Goal: Complete application form

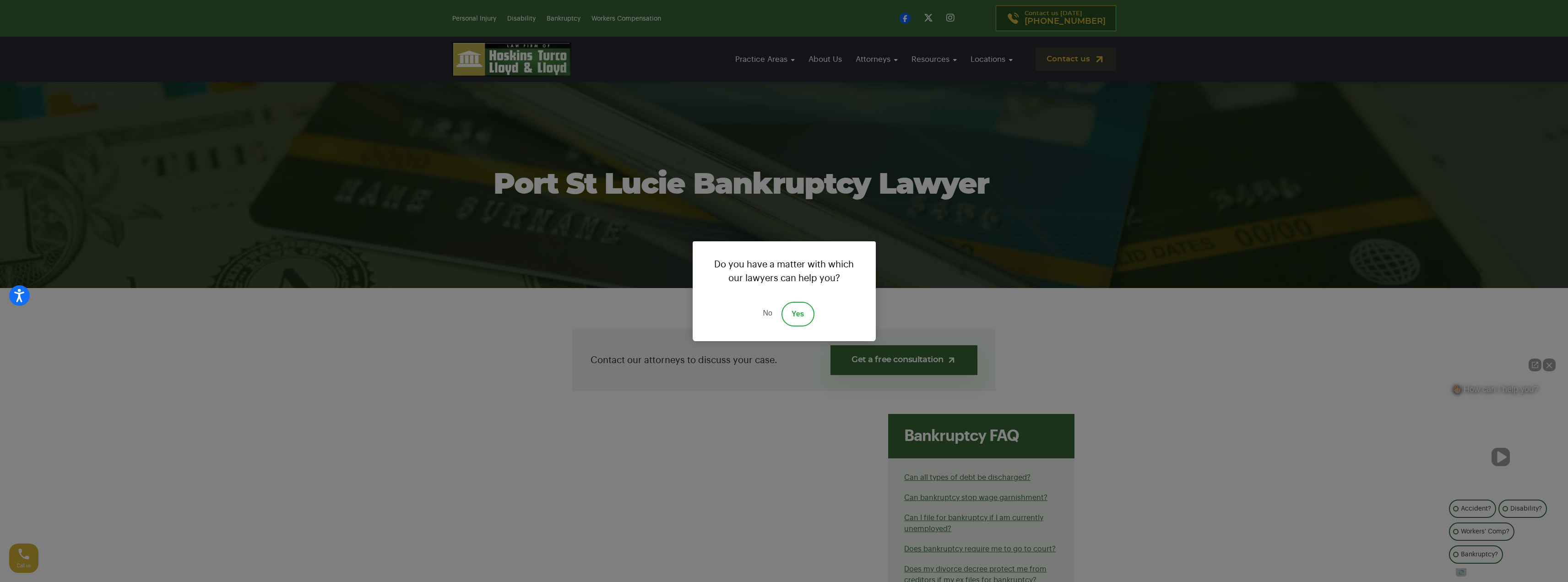
click at [808, 314] on link "Yes" at bounding box center [798, 314] width 33 height 25
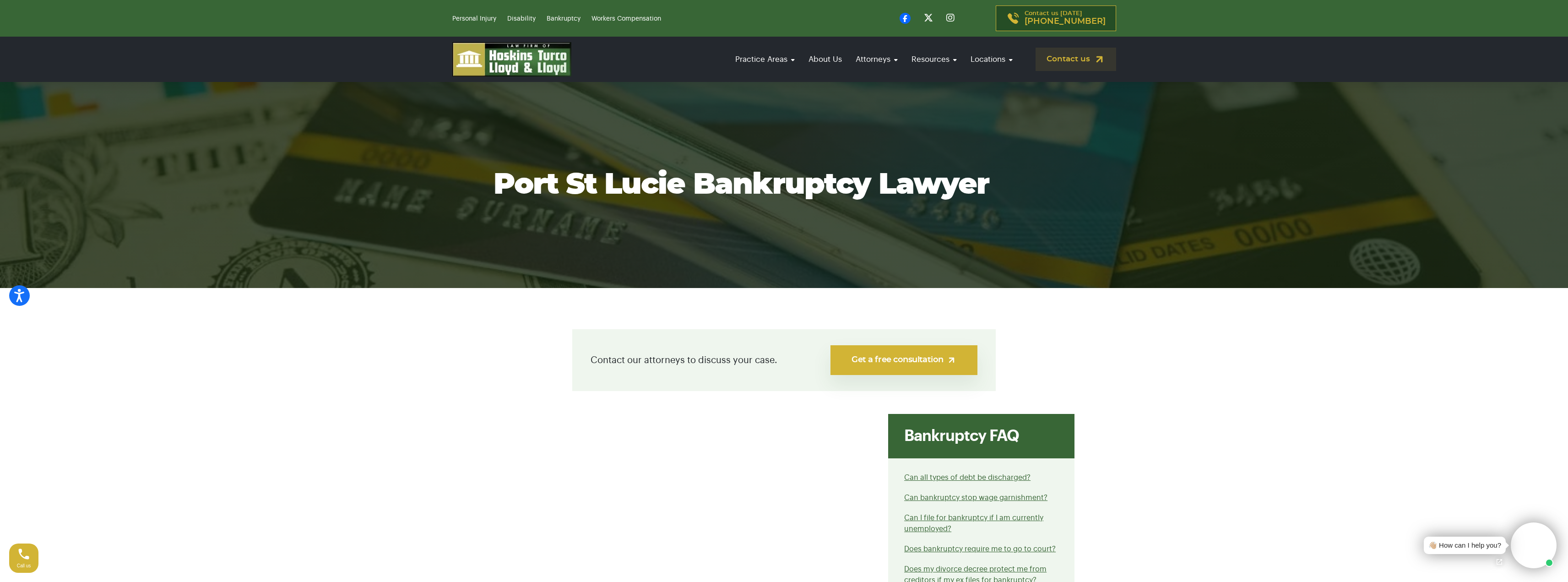
click at [914, 366] on link "Get a free consultation" at bounding box center [903, 360] width 147 height 30
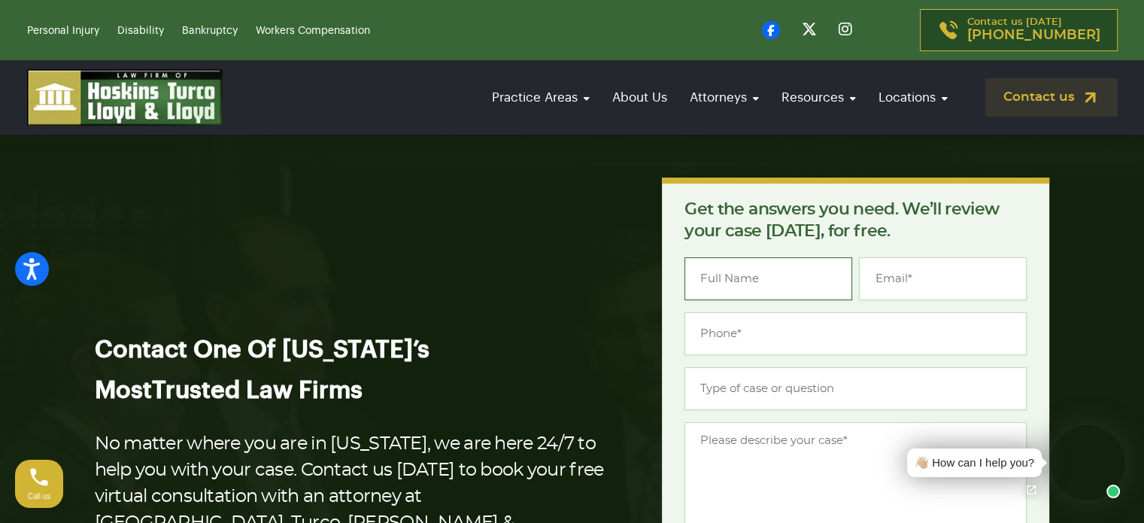
click at [727, 284] on input "Name *" at bounding box center [768, 278] width 168 height 43
type input "[PERSON_NAME]"
click at [878, 284] on input "Email *" at bounding box center [943, 278] width 168 height 43
type input "[EMAIL_ADDRESS][DOMAIN_NAME]"
click at [713, 339] on input "(___) ___-____" at bounding box center [855, 333] width 342 height 43
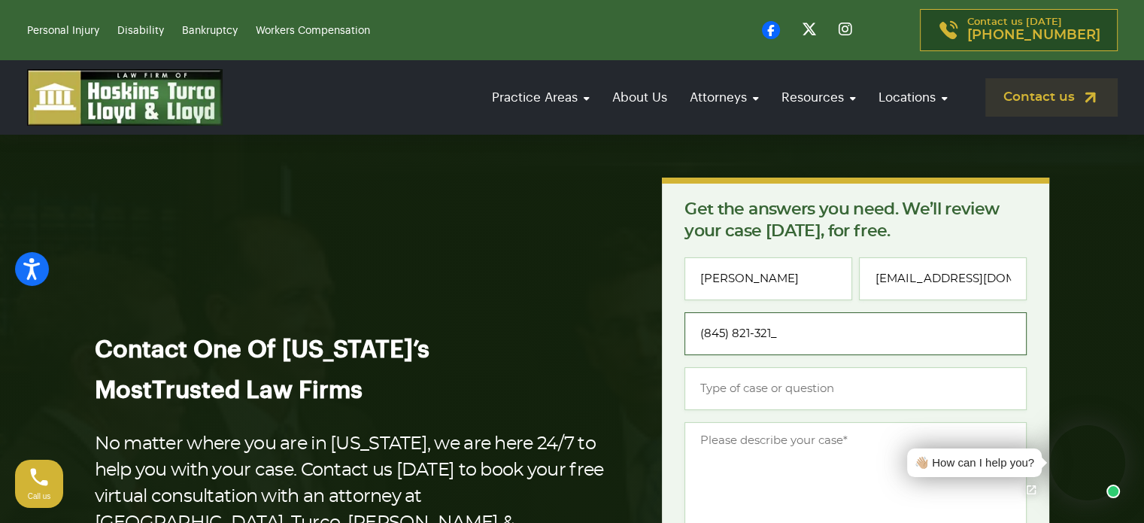
type input "[PHONE_NUMBER]"
click at [712, 399] on input "Type of case or question *" at bounding box center [855, 388] width 342 height 43
type input "Business Bankruptcy"
click at [715, 445] on textarea "Message *" at bounding box center [855, 484] width 342 height 124
click at [743, 438] on textarea "I own a business in [US_STATE] but reside here in [US_STATE]" at bounding box center [855, 484] width 342 height 124
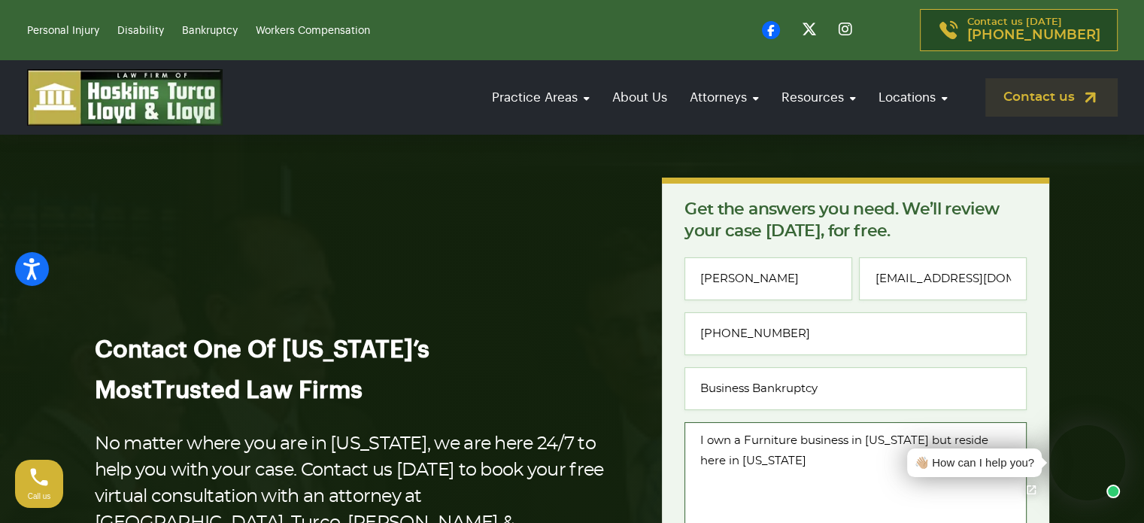
click at [788, 468] on textarea "I own a Furniture business in [US_STATE] but reside here in [US_STATE]" at bounding box center [855, 484] width 342 height 124
click at [884, 487] on textarea "I own a Furniture business in [US_STATE] but reside here in [US_STATE]. I have …" at bounding box center [855, 484] width 342 height 124
drag, startPoint x: 1080, startPoint y: 445, endPoint x: 1098, endPoint y: 270, distance: 175.4
click at [895, 500] on div "👋🏼 How can I help you?" at bounding box center [1012, 462] width 234 height 90
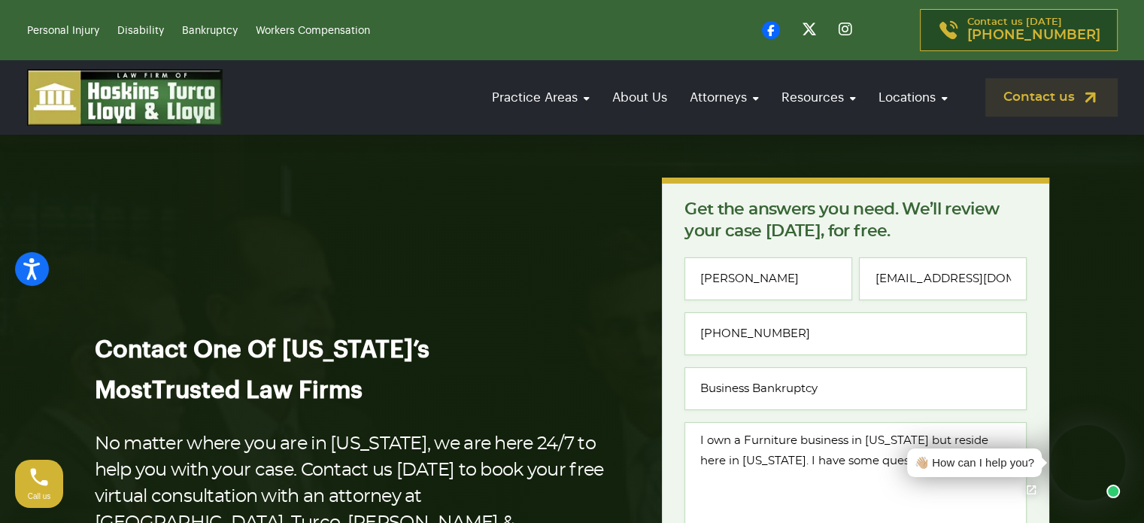
drag, startPoint x: 687, startPoint y: 192, endPoint x: 536, endPoint y: 182, distance: 152.2
click at [536, 182] on div "Contact One Of [US_STATE]’s Most Trusted Law Firms No matter where you are in […" at bounding box center [572, 503] width 973 height 652
click at [1030, 492] on link "Open chat" at bounding box center [1031, 490] width 32 height 32
click at [1090, 461] on video at bounding box center [1087, 462] width 75 height 75
click at [1086, 452] on video at bounding box center [1087, 462] width 75 height 75
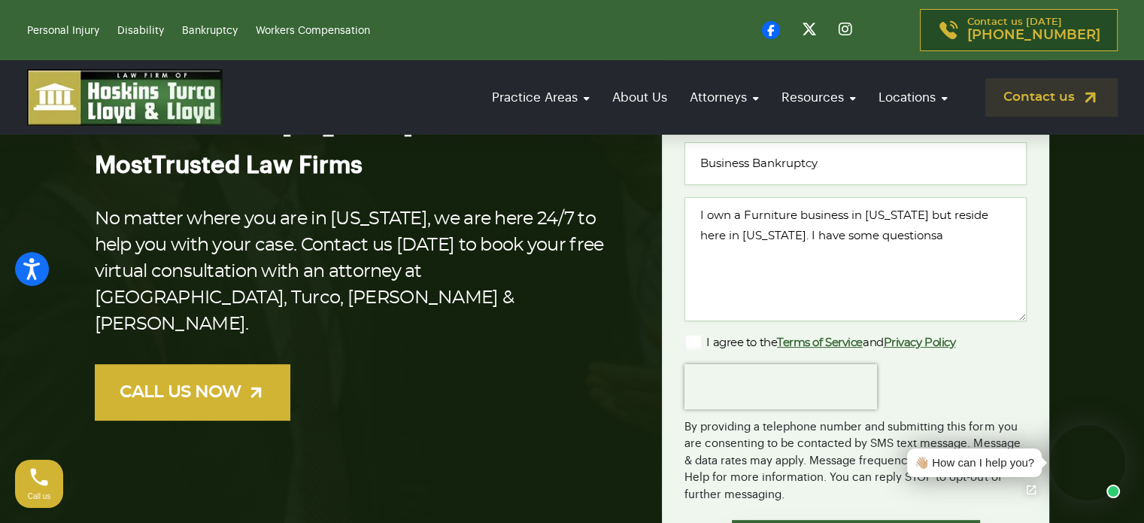
scroll to position [214, 0]
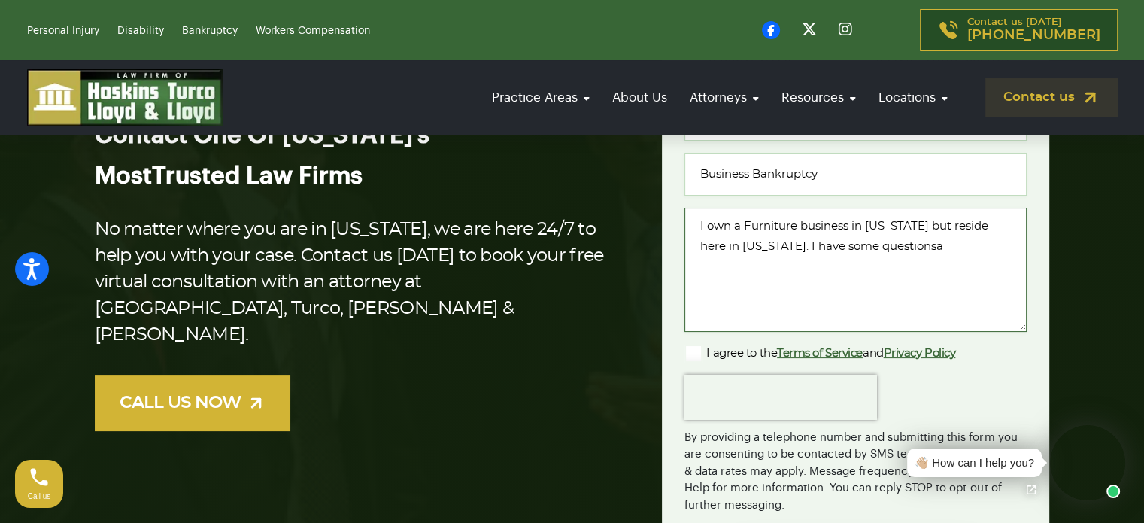
click at [915, 256] on textarea "I own a Furniture business in [US_STATE] but reside here in [US_STATE]. I have …" at bounding box center [855, 270] width 342 height 124
click at [924, 252] on textarea "I own a Furniture business in [US_STATE] but reside here in [US_STATE]. I have …" at bounding box center [855, 270] width 342 height 124
click at [745, 264] on textarea "I own a Furniture business in [US_STATE] but reside here in [US_STATE]. I have …" at bounding box center [855, 270] width 342 height 124
type textarea "I own a Furniture business in [US_STATE] but reside here in [US_STATE]. I have …"
click at [699, 354] on label "I agree to the Terms of Service and Privacy Policy" at bounding box center [819, 353] width 271 height 18
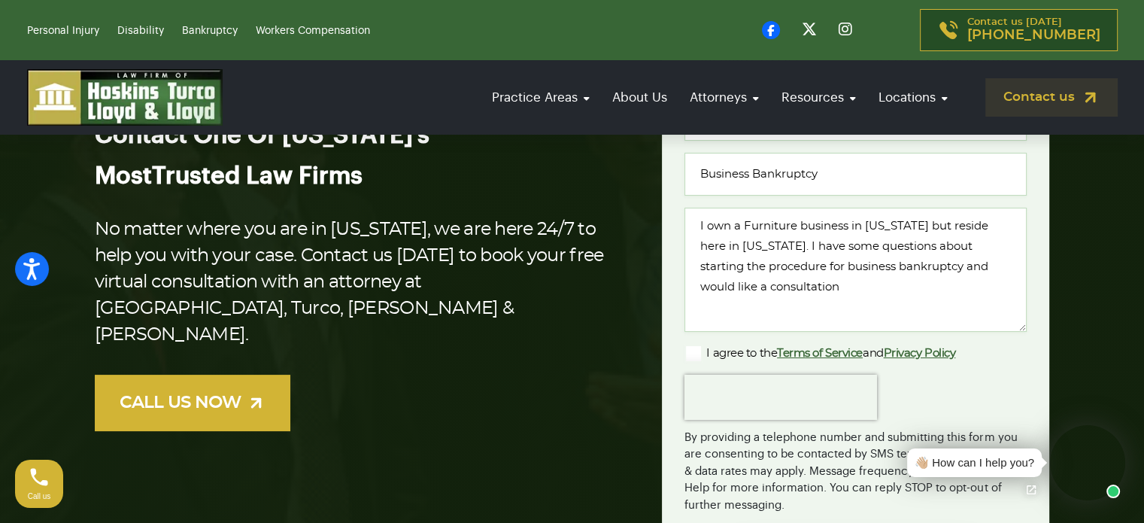
click at [0, 0] on input "I agree to the Terms of Service and Privacy Policy" at bounding box center [0, 0] width 0 height 0
